Goal: Task Accomplishment & Management: Manage account settings

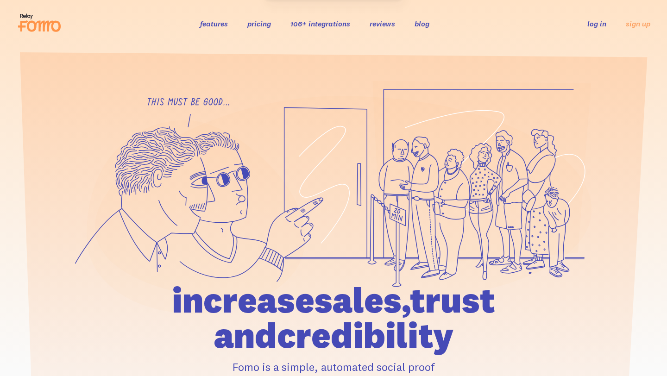
click at [591, 28] on link "log in" at bounding box center [596, 23] width 19 height 9
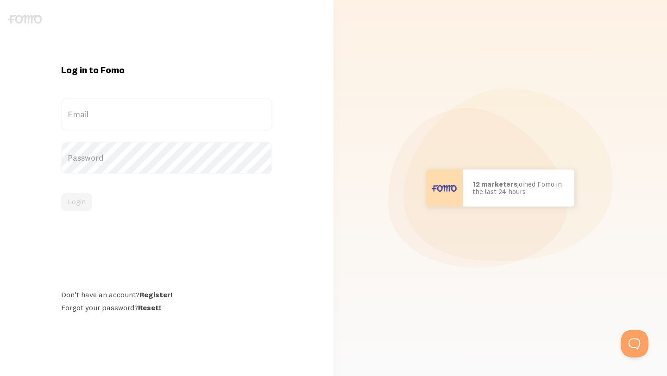
click at [225, 117] on label "Email" at bounding box center [166, 114] width 211 height 32
click at [225, 117] on input "Email" at bounding box center [166, 114] width 211 height 32
paste input "[EMAIL_ADDRESS][DOMAIN_NAME]"
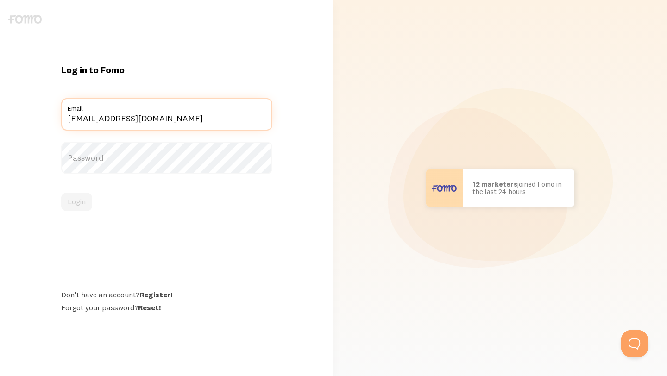
type input "[EMAIL_ADDRESS][DOMAIN_NAME]"
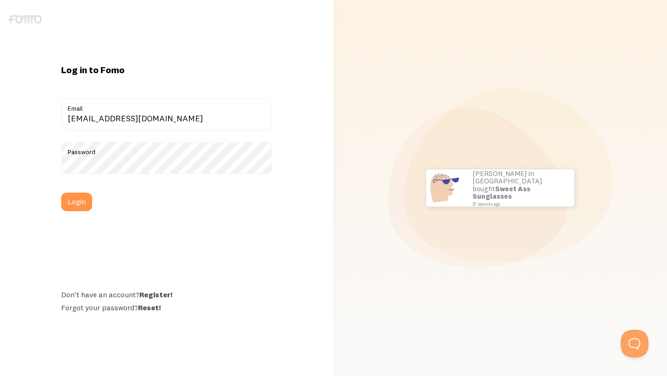
click at [66, 263] on div "Log in to Fomo [EMAIL_ADDRESS][DOMAIN_NAME] Email Password Login Don't have an …" at bounding box center [167, 188] width 222 height 248
click at [75, 199] on button "Login" at bounding box center [76, 202] width 31 height 19
